Goal: Transaction & Acquisition: Purchase product/service

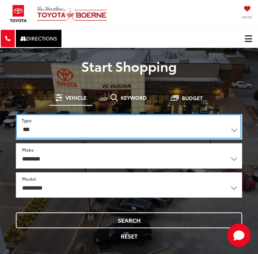
click at [84, 126] on select "*** *** **** *********" at bounding box center [129, 126] width 226 height 25
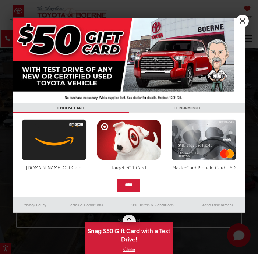
drag, startPoint x: 84, startPoint y: 126, endPoint x: 60, endPoint y: 157, distance: 38.9
click at [60, 157] on div at bounding box center [129, 127] width 258 height 254
click at [60, 161] on select "**********" at bounding box center [129, 155] width 227 height 25
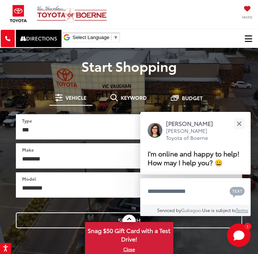
click at [176, 22] on div "[PERSON_NAME] Toyota of Boerne Saved" at bounding box center [129, 14] width 258 height 23
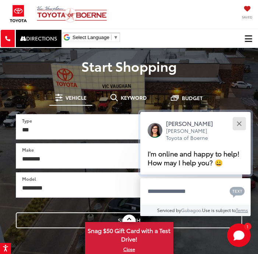
click at [236, 124] on button "Close" at bounding box center [239, 124] width 16 height 16
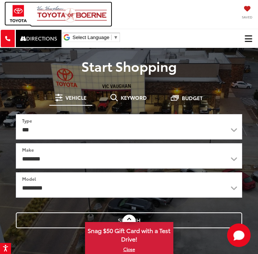
click at [69, 13] on img at bounding box center [73, 14] width 75 height 17
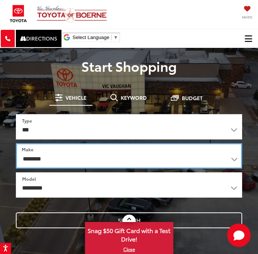
click at [82, 156] on select "**********" at bounding box center [129, 155] width 226 height 25
click at [47, 158] on select "**********" at bounding box center [129, 155] width 226 height 25
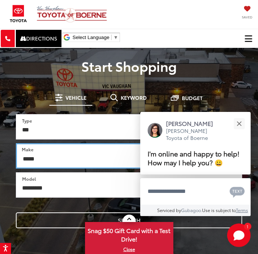
select select "******"
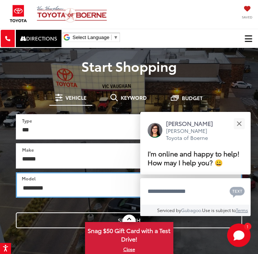
click at [47, 187] on select "**********" at bounding box center [129, 184] width 226 height 25
select select "*****"
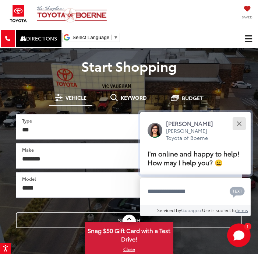
click at [239, 121] on button "Close" at bounding box center [239, 124] width 16 height 16
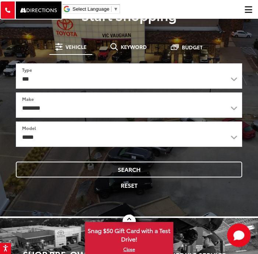
scroll to position [58, 0]
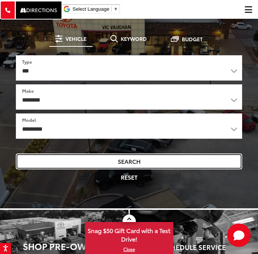
click at [144, 167] on button "Search" at bounding box center [129, 161] width 226 height 16
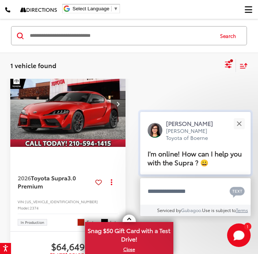
scroll to position [68, 0]
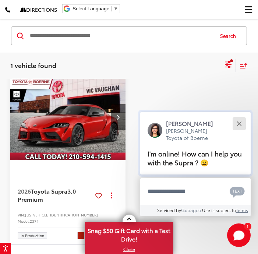
click at [239, 124] on button "Close" at bounding box center [239, 124] width 16 height 16
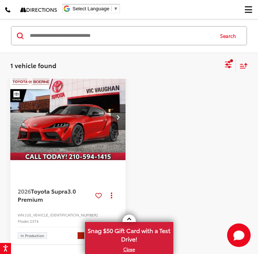
click at [65, 137] on img "2026 Toyota Supra 3.0 Premium 0" at bounding box center [68, 117] width 116 height 87
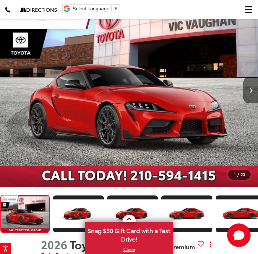
click at [248, 95] on button "Next image" at bounding box center [250, 90] width 15 height 26
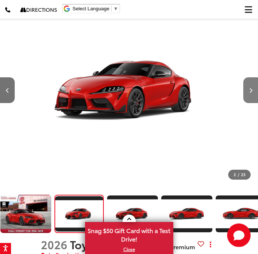
click at [248, 95] on button "Next image" at bounding box center [250, 90] width 15 height 26
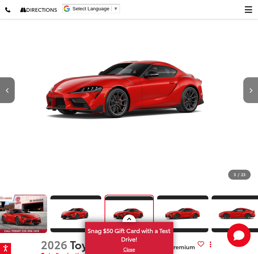
click at [248, 95] on button "Next image" at bounding box center [250, 90] width 15 height 26
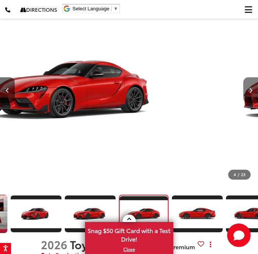
scroll to position [0, 58]
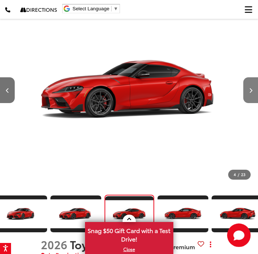
click at [248, 95] on button "Next image" at bounding box center [250, 90] width 15 height 26
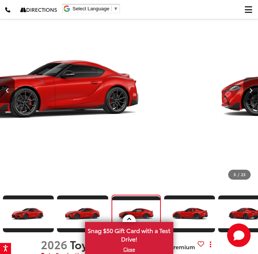
scroll to position [0, 113]
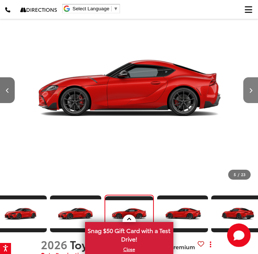
click at [248, 95] on button "Next image" at bounding box center [250, 90] width 15 height 26
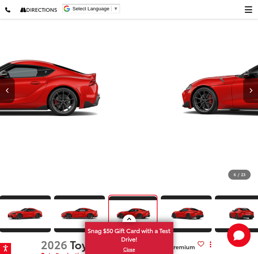
scroll to position [0, 167]
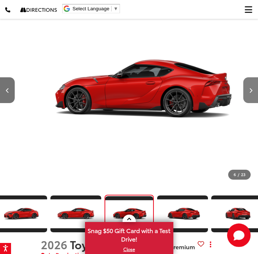
click at [248, 95] on button "Next image" at bounding box center [250, 90] width 15 height 26
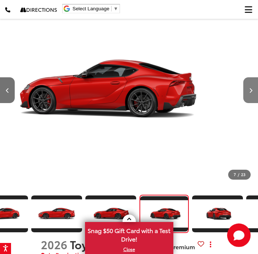
scroll to position [0, 221]
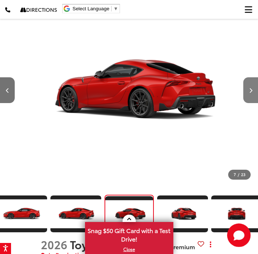
click at [248, 95] on button "Next image" at bounding box center [250, 90] width 15 height 26
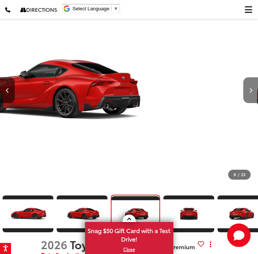
scroll to position [0, 275]
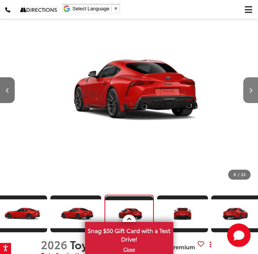
click at [248, 95] on button "Next image" at bounding box center [250, 90] width 15 height 26
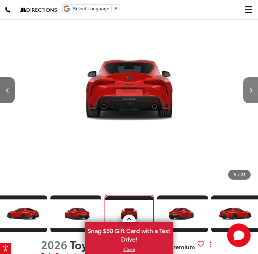
click at [248, 95] on button "Next image" at bounding box center [250, 90] width 15 height 26
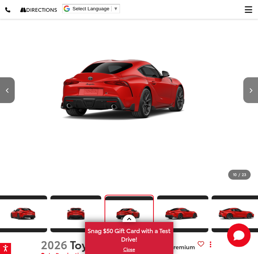
click at [253, 93] on button "Next image" at bounding box center [250, 90] width 15 height 26
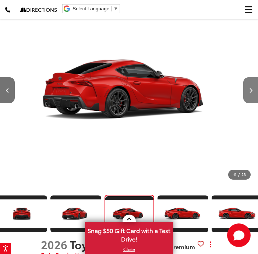
click at [249, 89] on icon "Next image" at bounding box center [250, 90] width 3 height 5
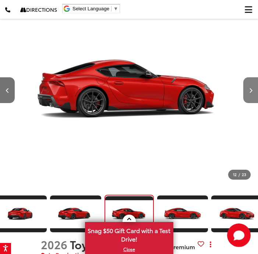
click at [249, 89] on icon "Next image" at bounding box center [250, 90] width 3 height 5
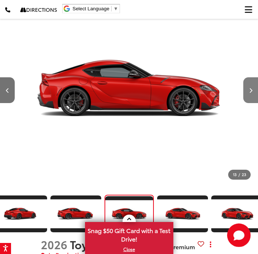
click at [249, 89] on icon "Next image" at bounding box center [250, 90] width 3 height 5
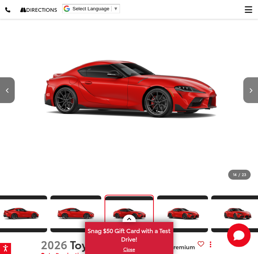
click at [249, 89] on icon "Next image" at bounding box center [250, 90] width 3 height 5
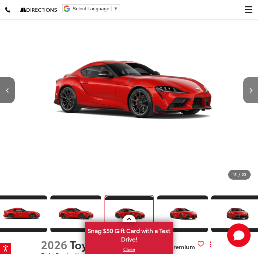
click at [249, 89] on icon "Next image" at bounding box center [250, 90] width 3 height 5
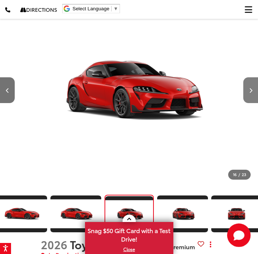
click at [249, 89] on icon "Next image" at bounding box center [250, 90] width 3 height 5
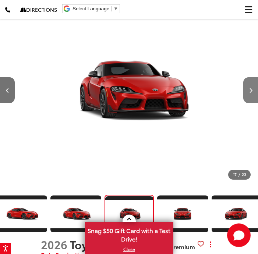
click at [249, 89] on icon "Next image" at bounding box center [250, 90] width 3 height 5
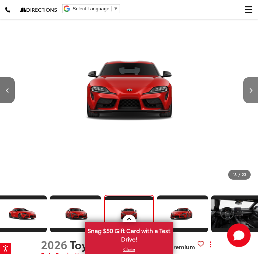
click at [249, 89] on icon "Next image" at bounding box center [250, 90] width 3 height 5
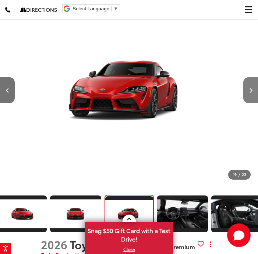
click at [249, 89] on icon "Next image" at bounding box center [250, 90] width 3 height 5
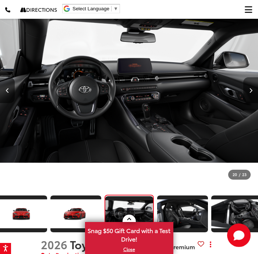
click at [252, 85] on button "Next image" at bounding box center [250, 90] width 15 height 26
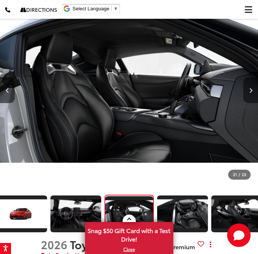
click at [252, 86] on button "Next image" at bounding box center [250, 90] width 15 height 26
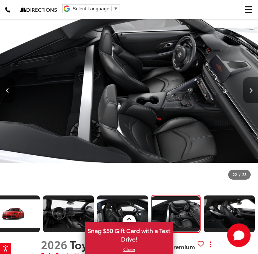
click at [252, 87] on button "Next image" at bounding box center [250, 90] width 15 height 26
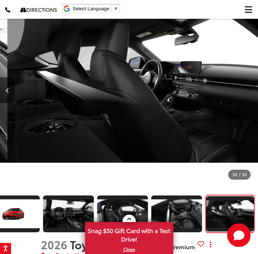
click at [252, 87] on div at bounding box center [238, 90] width 39 height 194
